Goal: Navigation & Orientation: Understand site structure

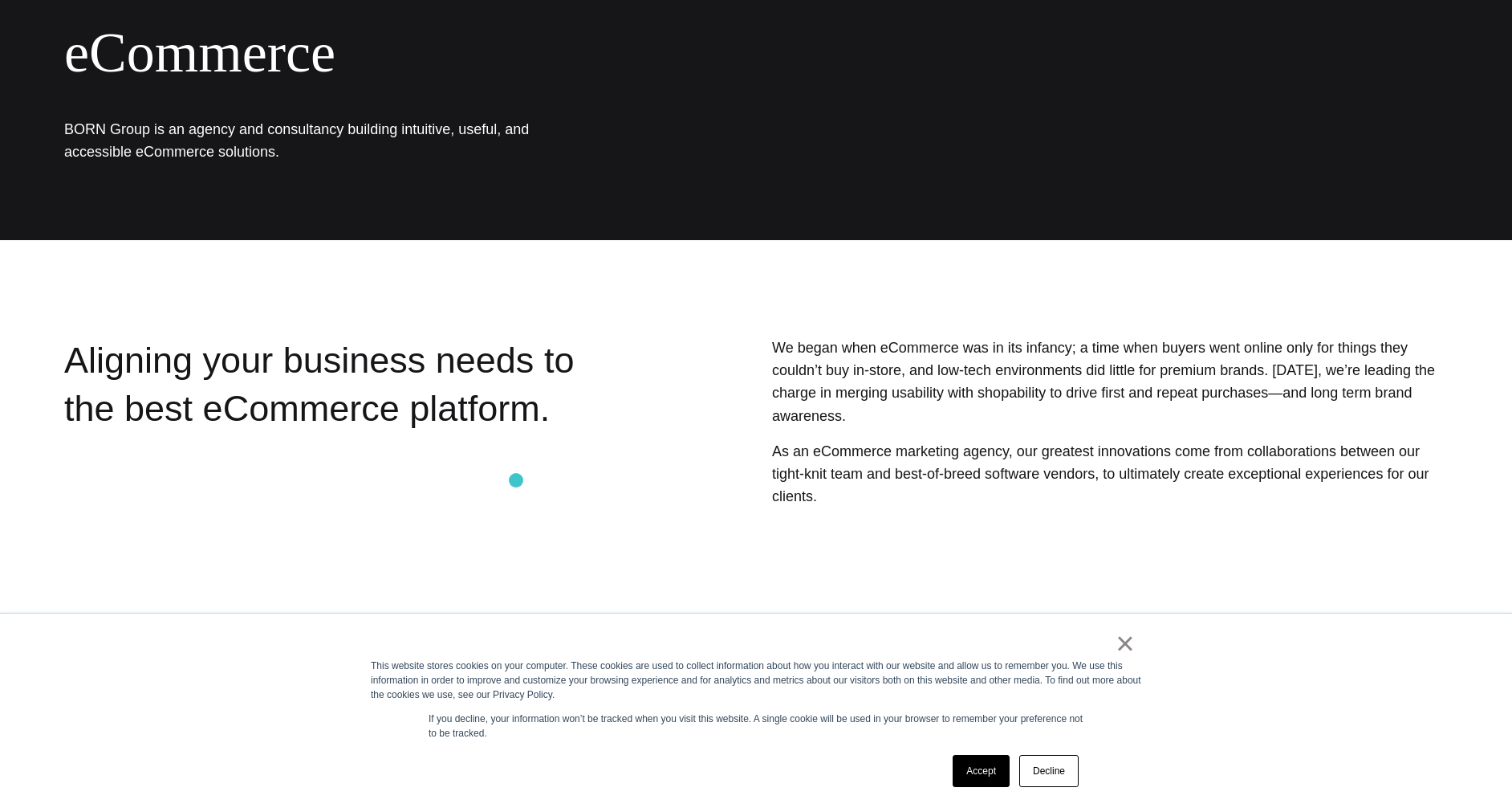
scroll to position [189, 0]
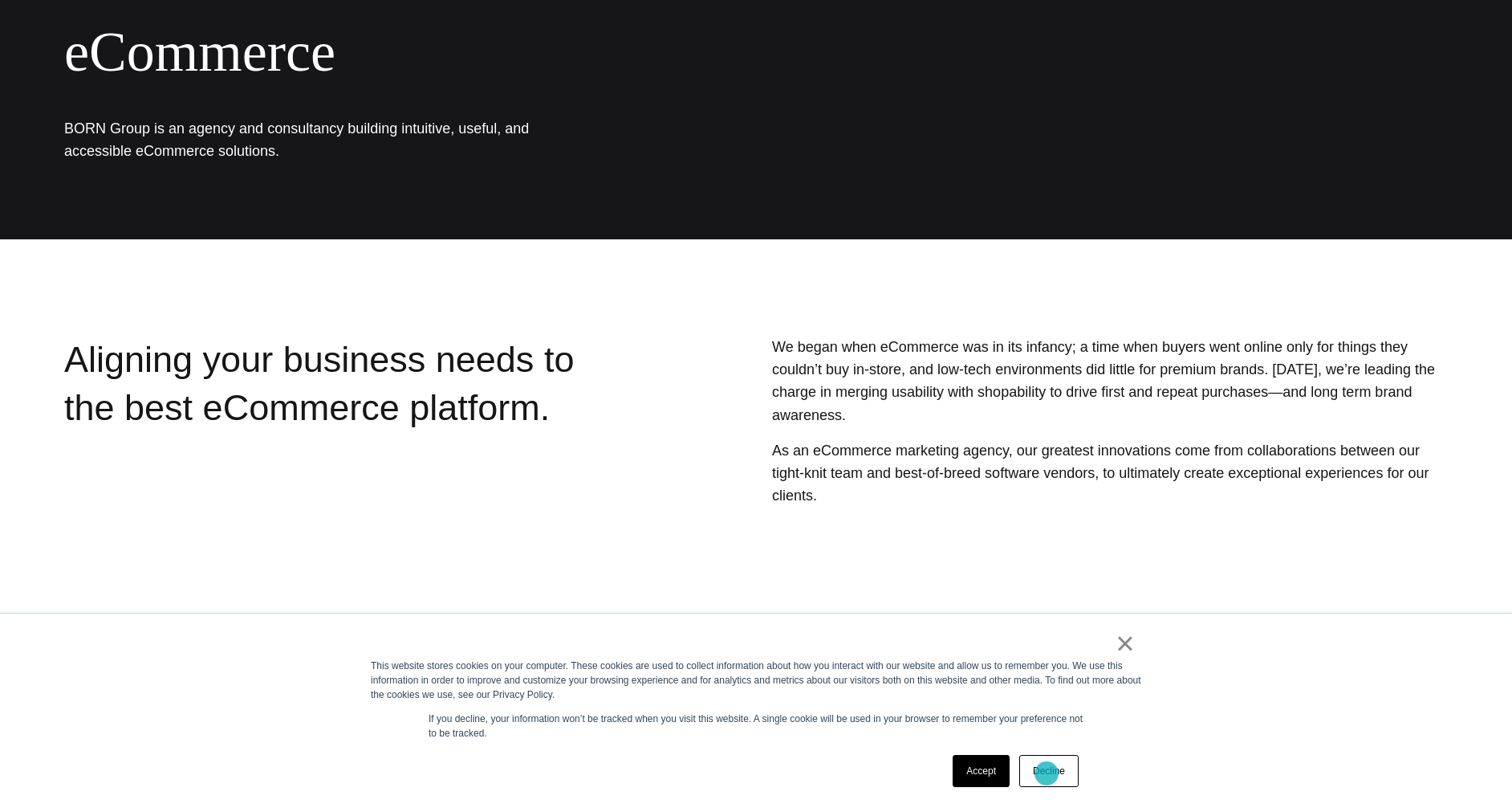
click at [1047, 773] on link "Decline" at bounding box center [1048, 771] width 59 height 32
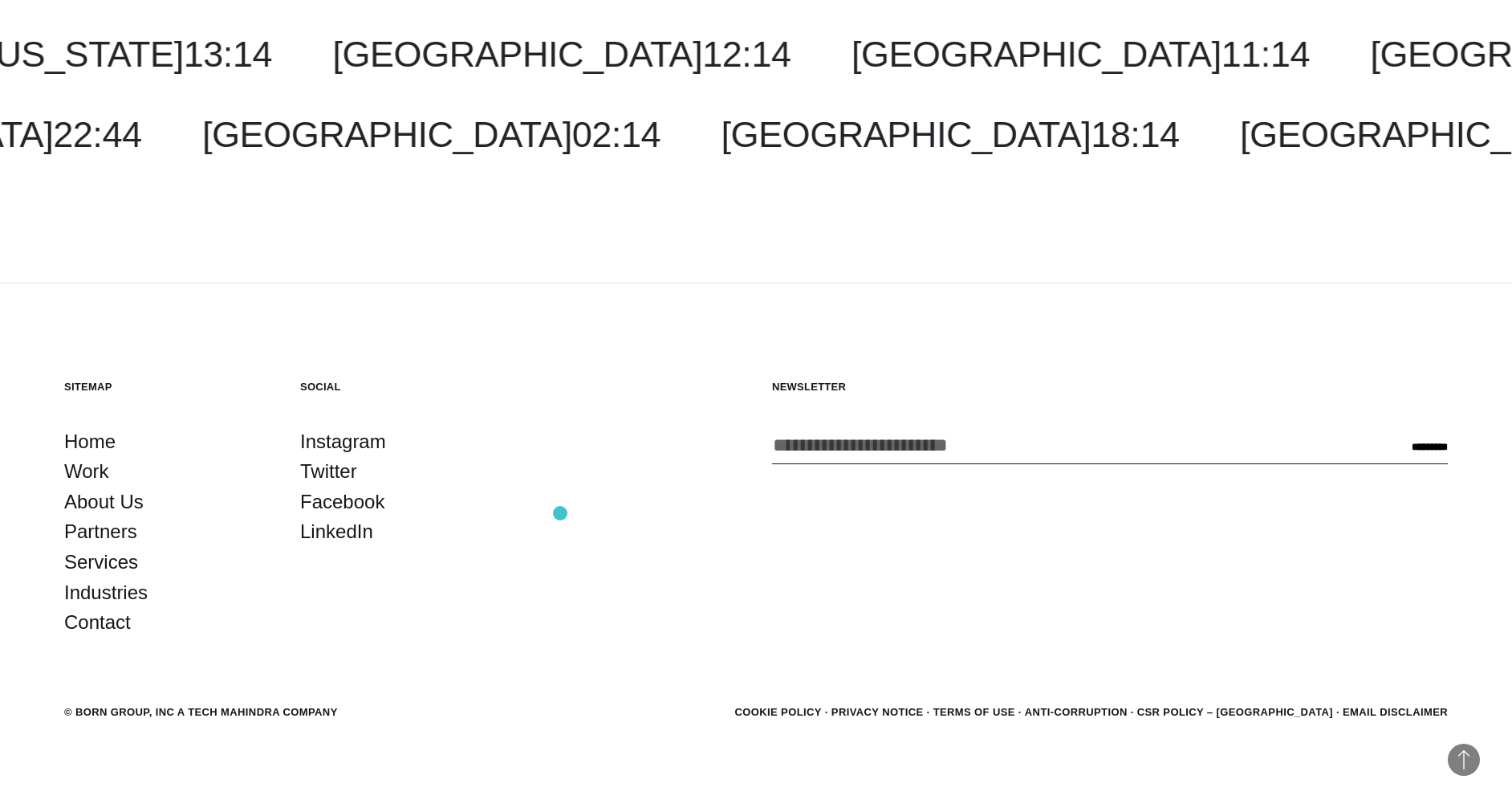
scroll to position [2278, 0]
click at [107, 522] on link "Partners" at bounding box center [101, 532] width 73 height 30
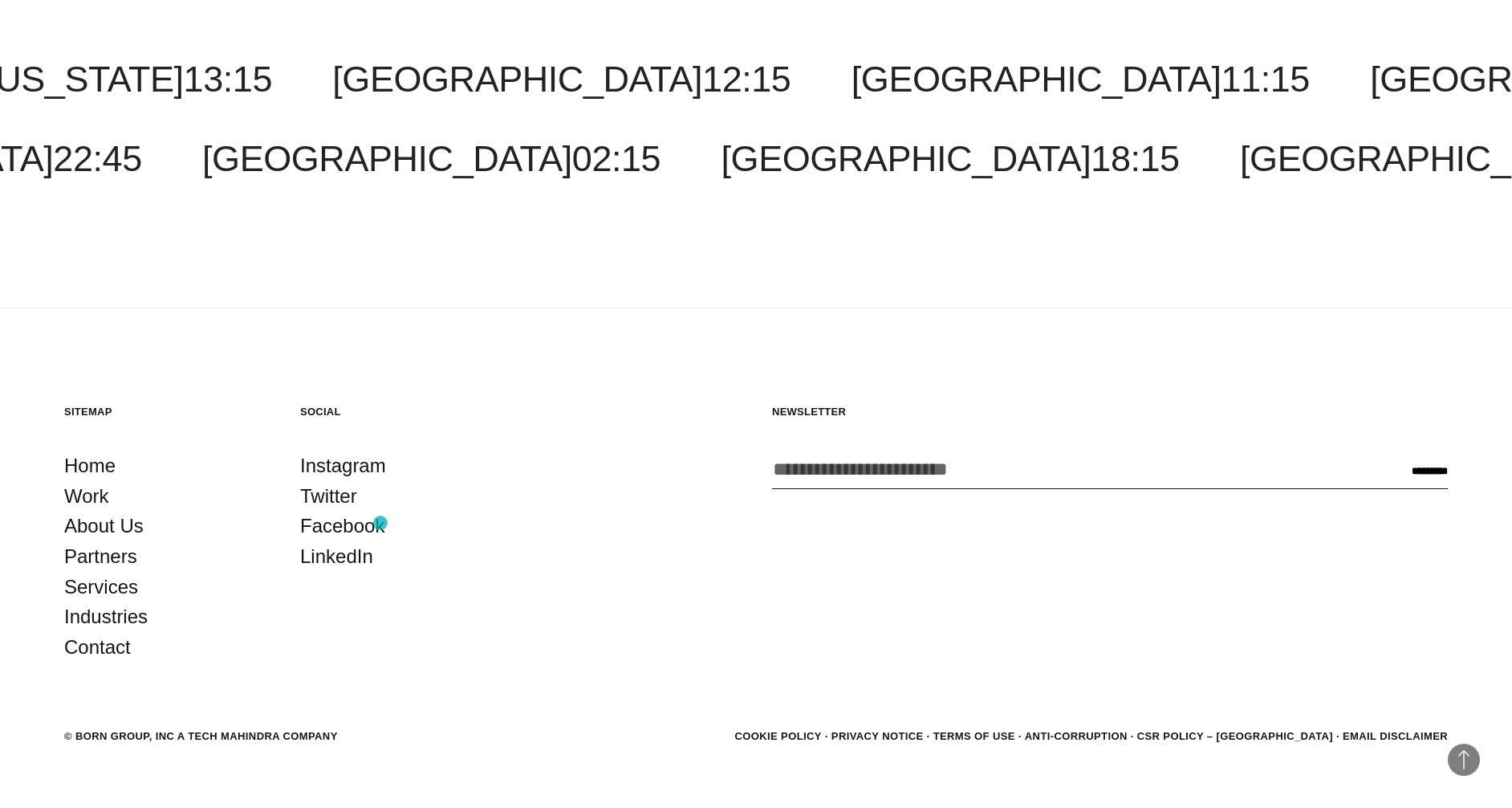
scroll to position [2843, 0]
click at [123, 512] on link "About Us" at bounding box center [104, 527] width 80 height 30
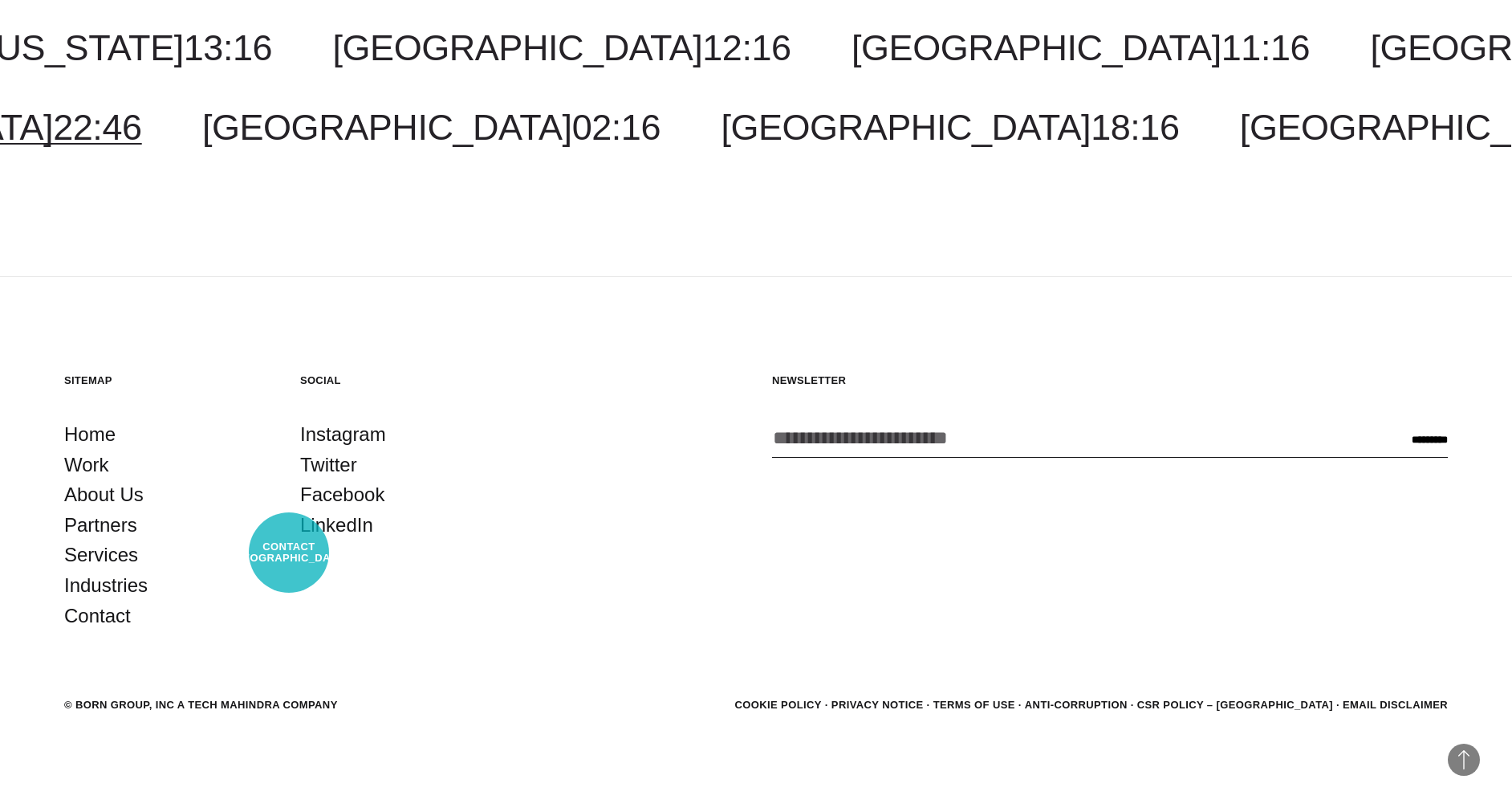
scroll to position [6316, 0]
click at [100, 526] on link "Partners" at bounding box center [101, 526] width 73 height 30
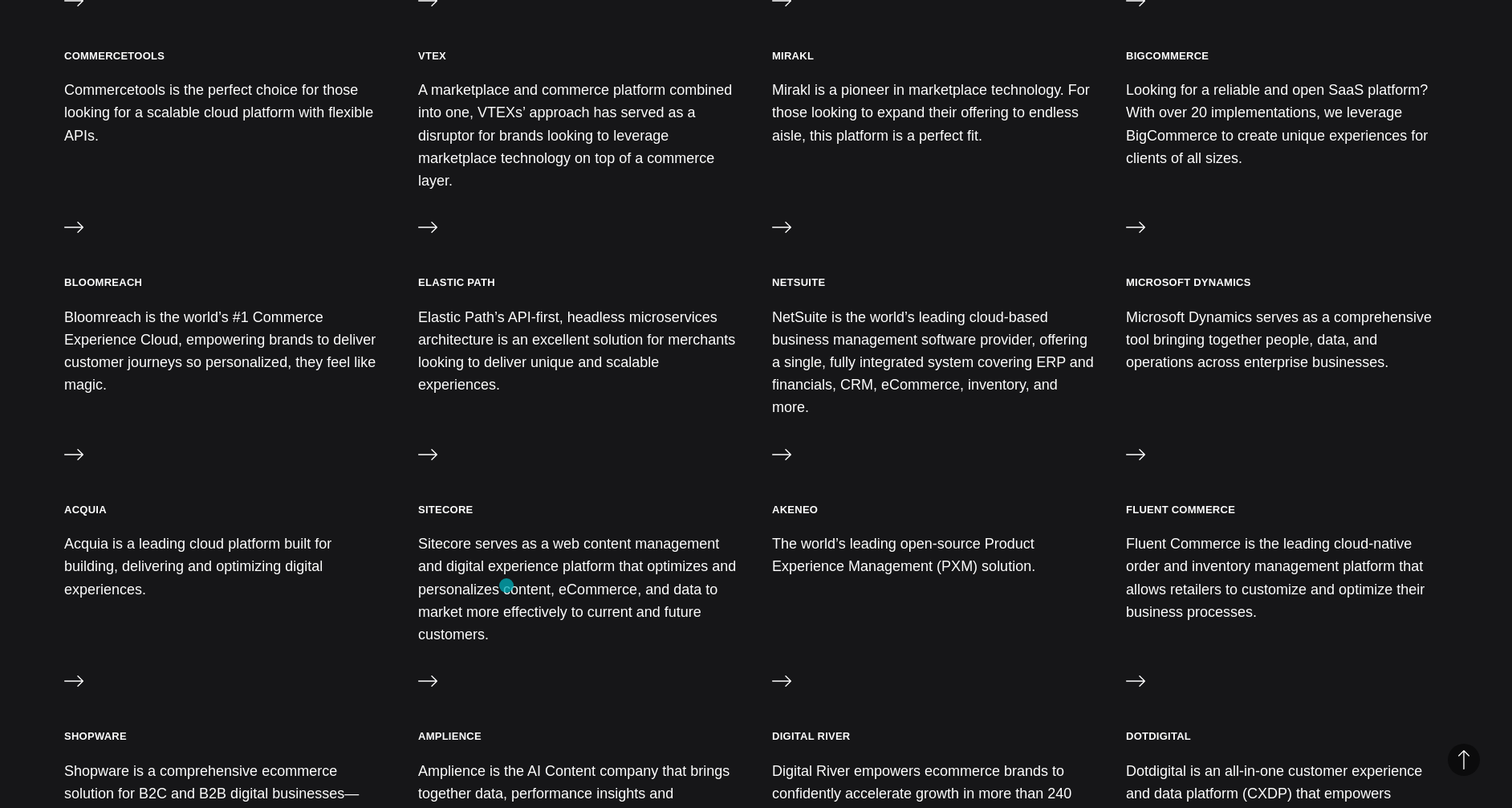
scroll to position [992, 0]
